Goal: Contribute content

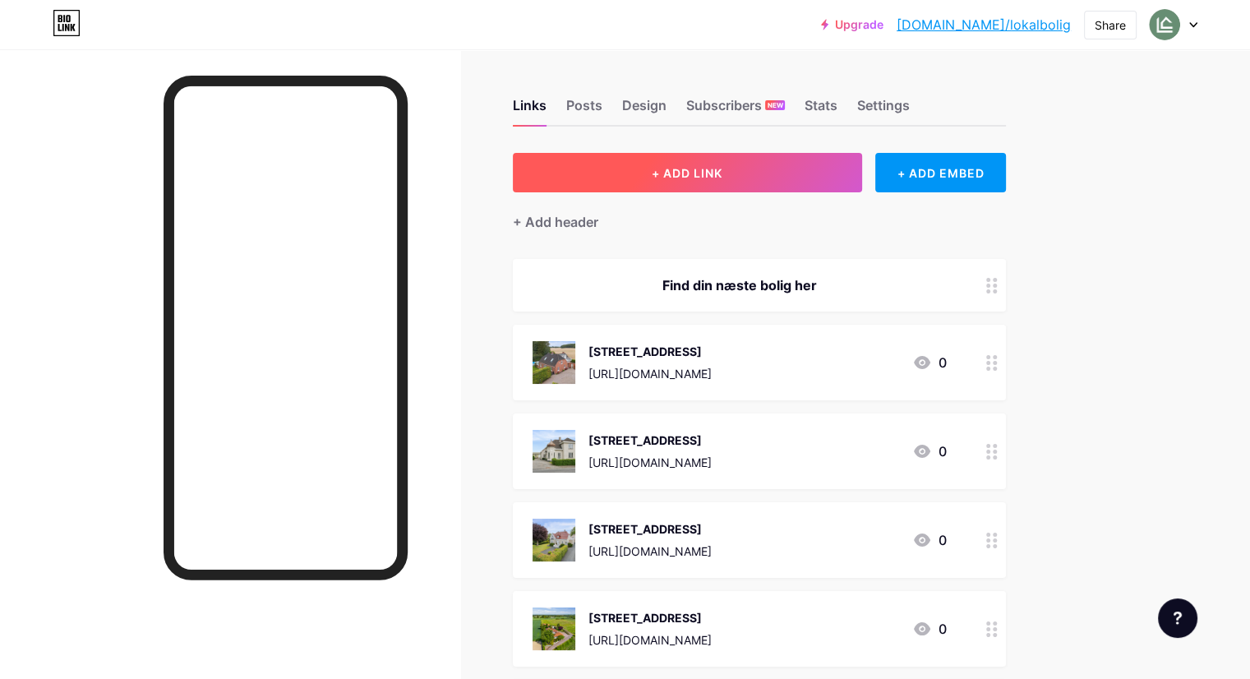
click at [757, 157] on button "+ ADD LINK" at bounding box center [687, 172] width 349 height 39
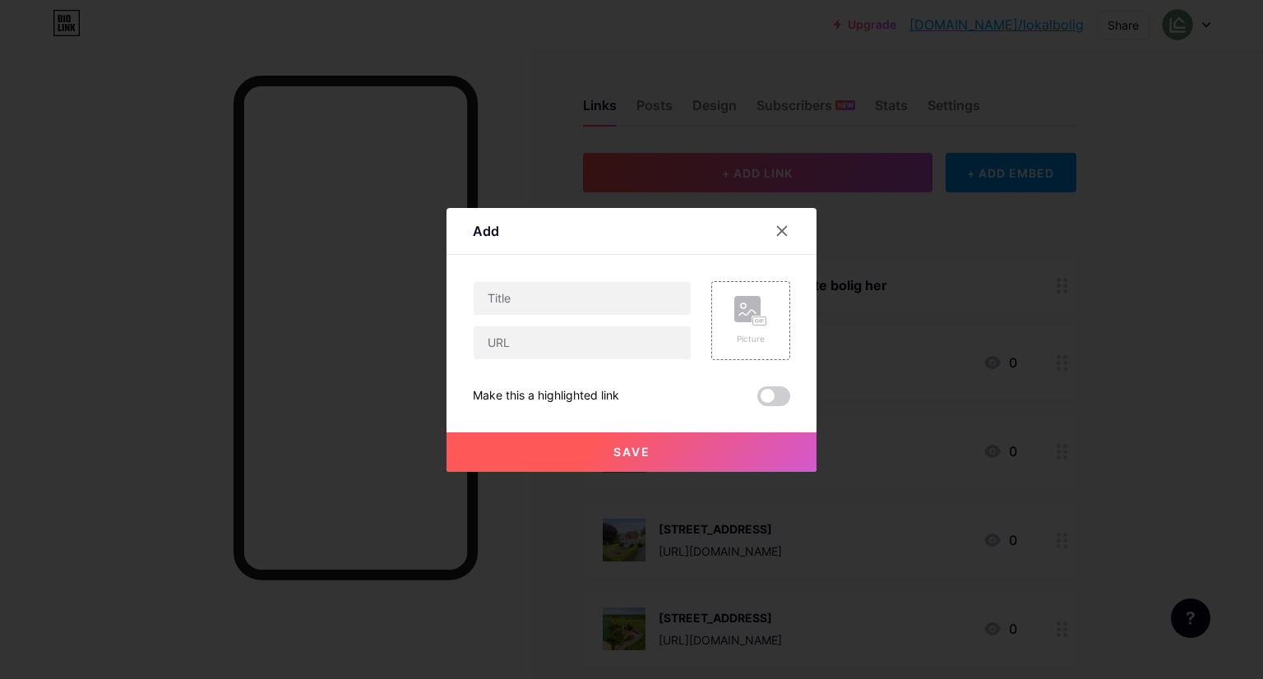
click at [792, 323] on div "Add Content YouTube Play YouTube video without leaving your page. ADD Vimeo Pla…" at bounding box center [631, 340] width 370 height 264
click at [743, 329] on div "Picture" at bounding box center [750, 320] width 33 height 49
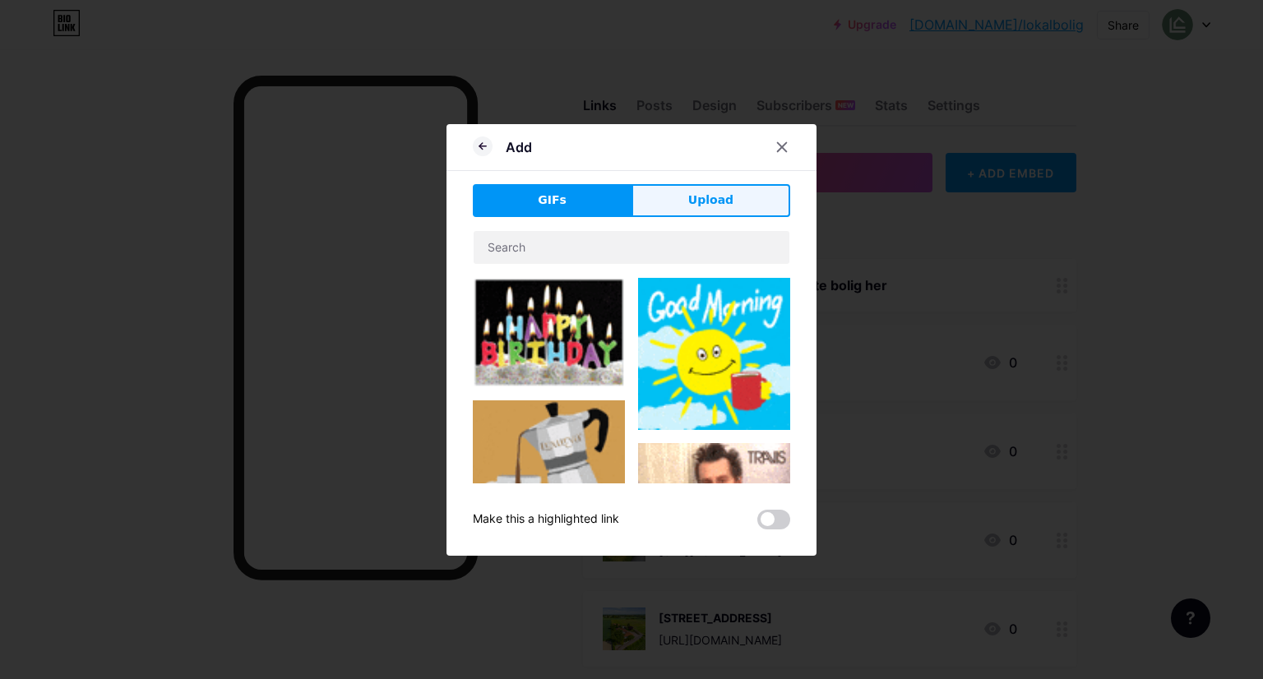
click at [659, 190] on button "Upload" at bounding box center [710, 200] width 159 height 33
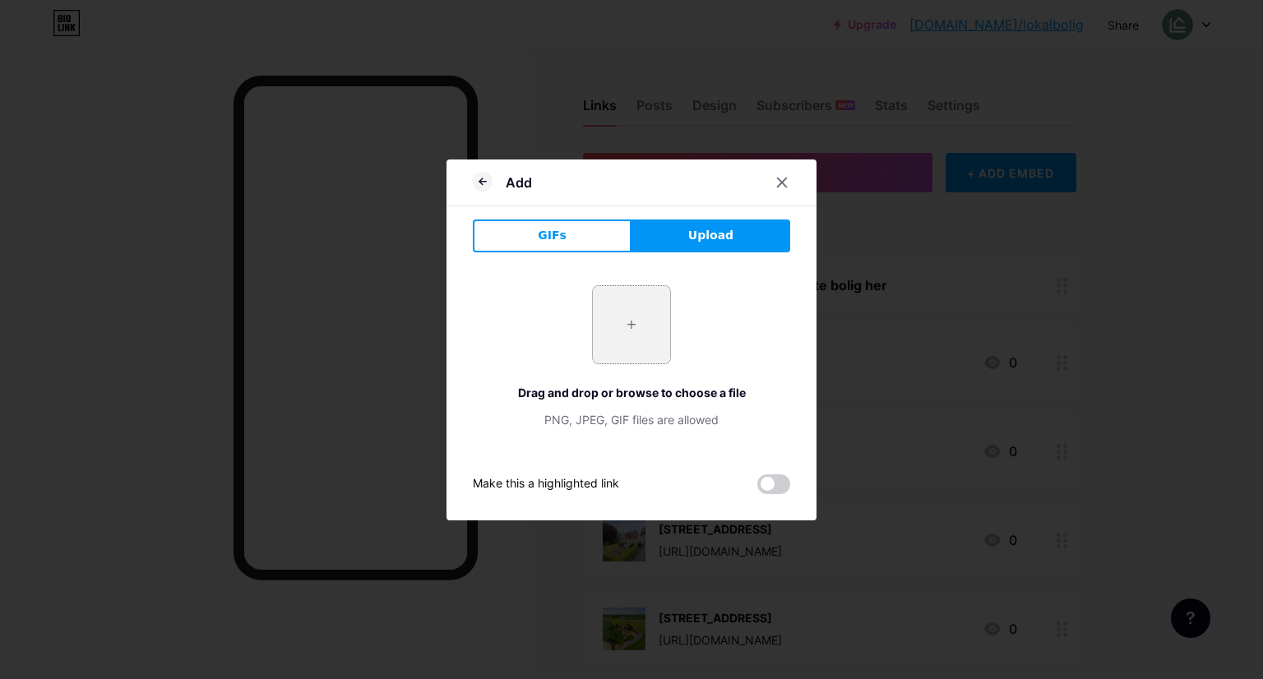
click at [635, 307] on input "file" at bounding box center [631, 324] width 77 height 77
type input "C:\fakepath\drone1.webp"
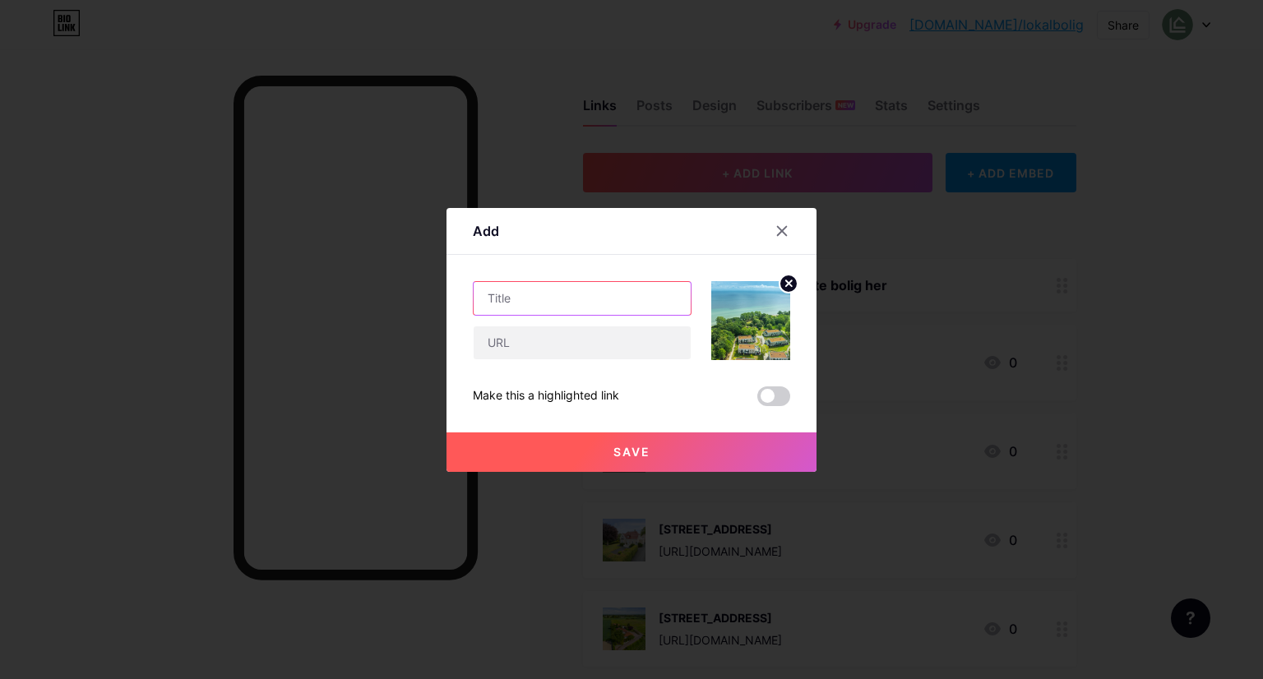
click at [523, 287] on input "text" at bounding box center [582, 298] width 217 height 33
paste input "[URL][DOMAIN_NAME]"
type input "[URL][DOMAIN_NAME]"
click at [533, 339] on input "text" at bounding box center [582, 342] width 217 height 33
paste input "[URL][DOMAIN_NAME]"
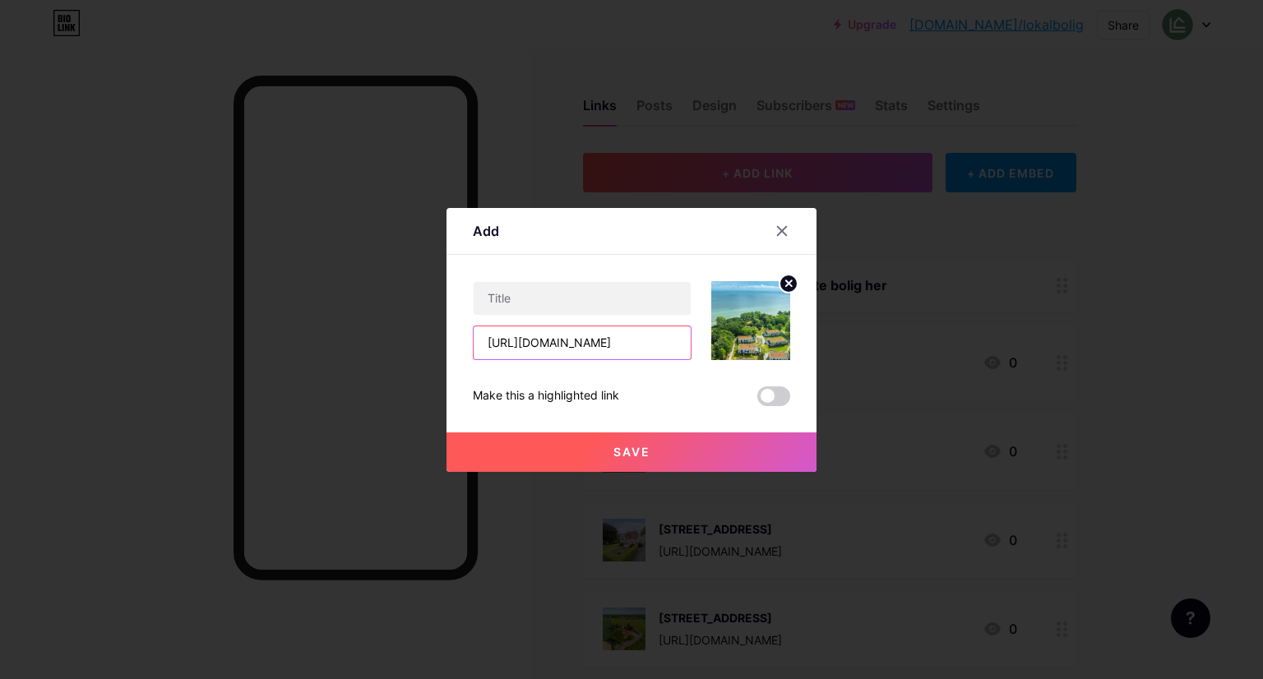
scroll to position [0, 303]
type input "[URL][DOMAIN_NAME]"
click at [536, 281] on div at bounding box center [582, 298] width 219 height 35
click at [527, 292] on input "text" at bounding box center [582, 298] width 217 height 33
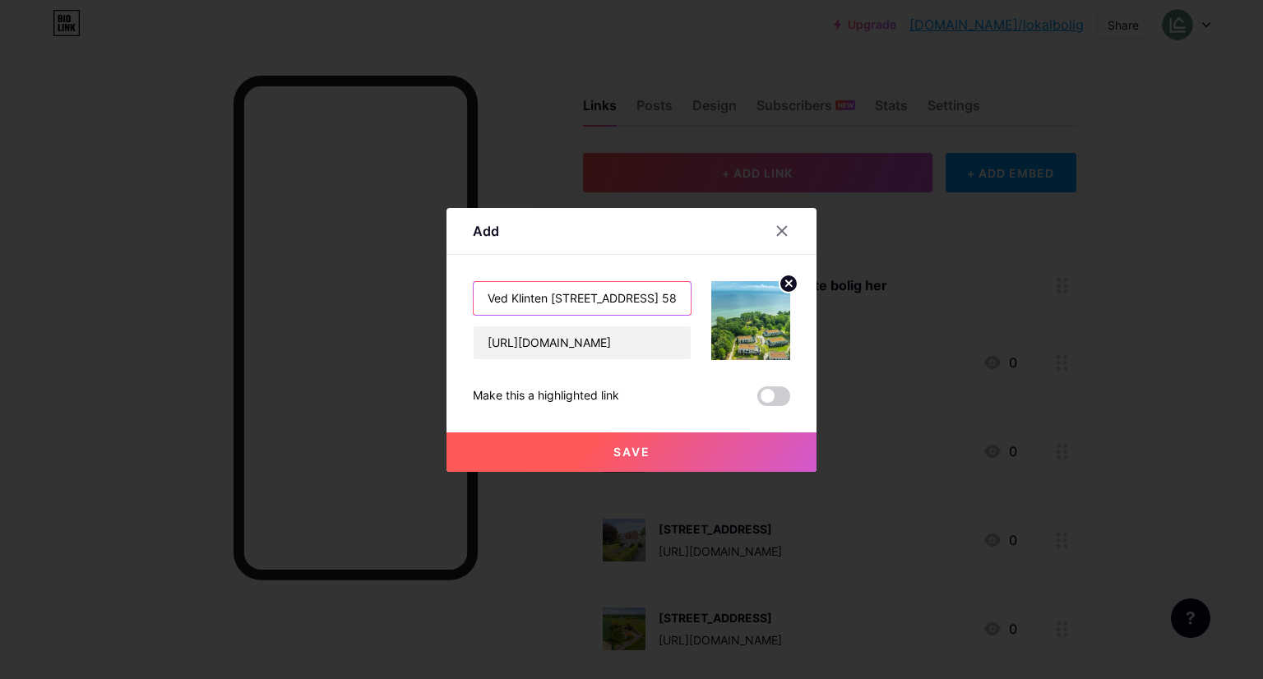
scroll to position [0, 1]
type input "Ved Klinten [STREET_ADDRESS] 5800 [GEOGRAPHIC_DATA]"
click at [591, 453] on button "Save" at bounding box center [631, 451] width 370 height 39
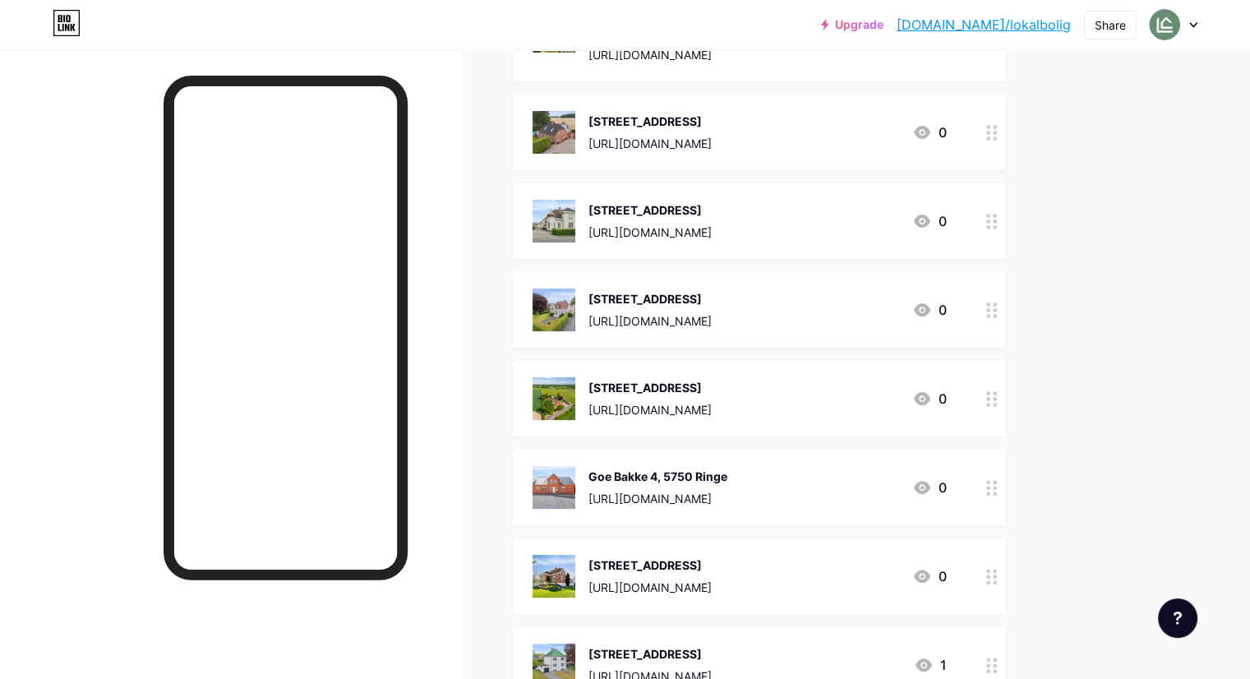
scroll to position [0, 0]
